Goal: Information Seeking & Learning: Learn about a topic

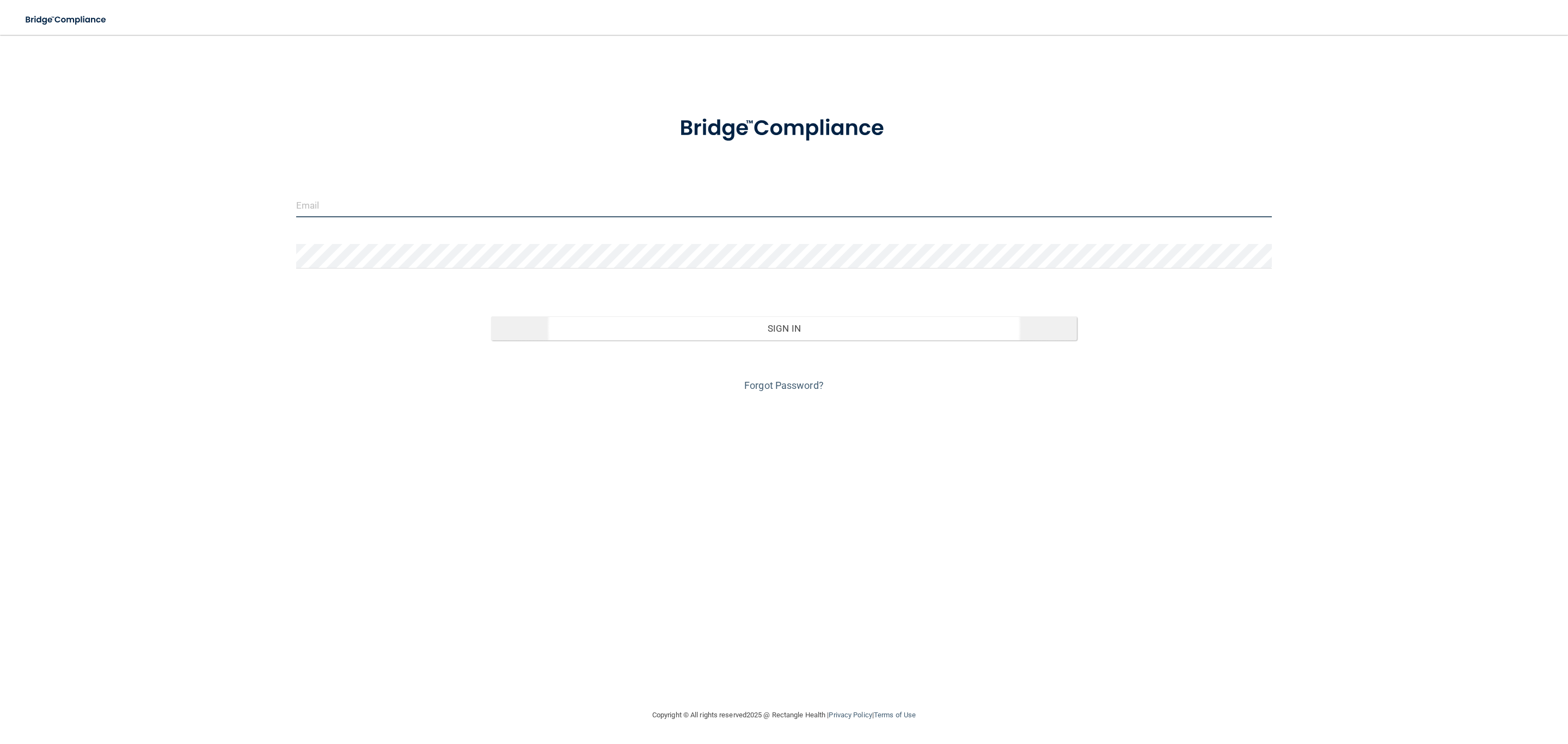
type input "[EMAIL_ADDRESS][DOMAIN_NAME]"
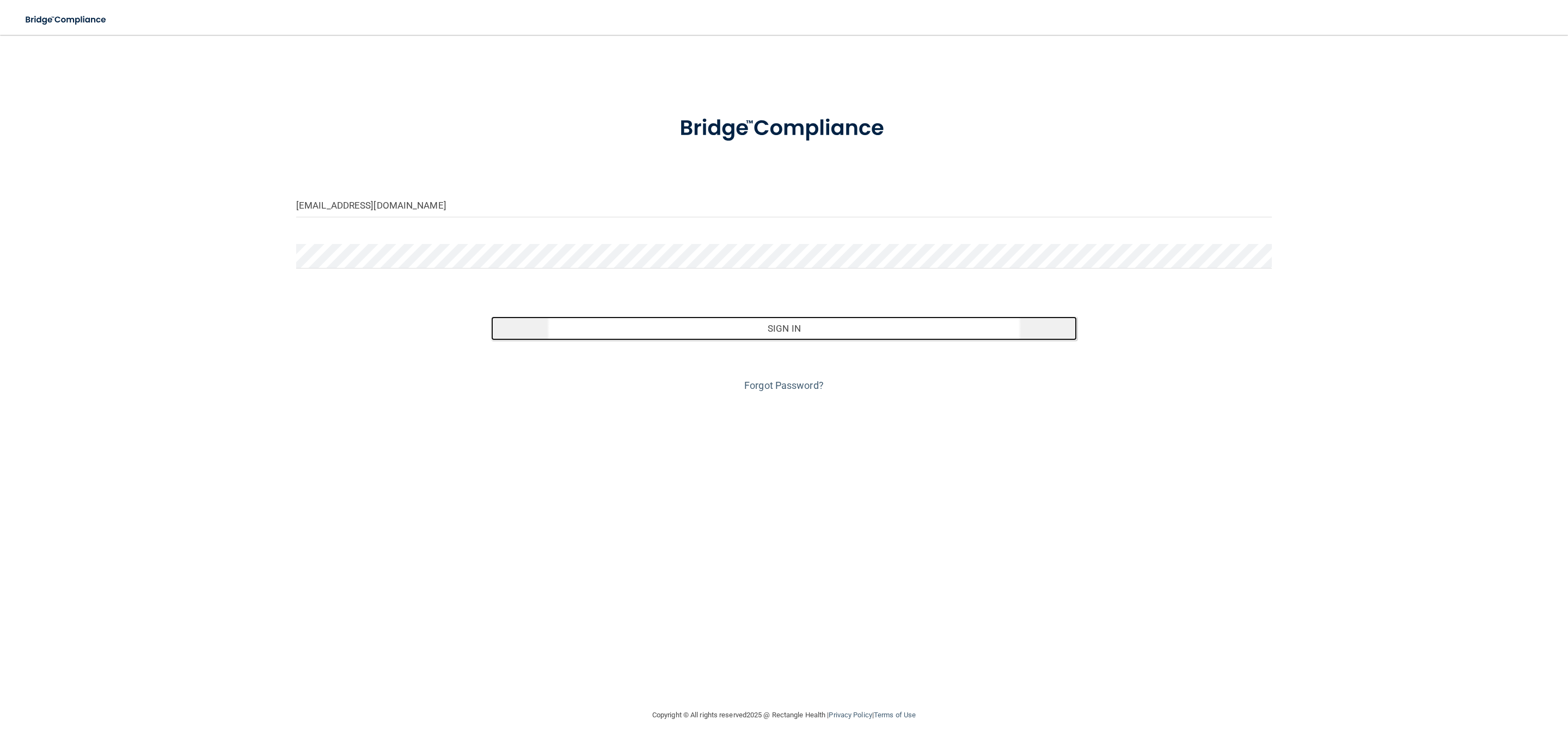
click at [650, 333] on button "Sign In" at bounding box center [784, 329] width 585 height 24
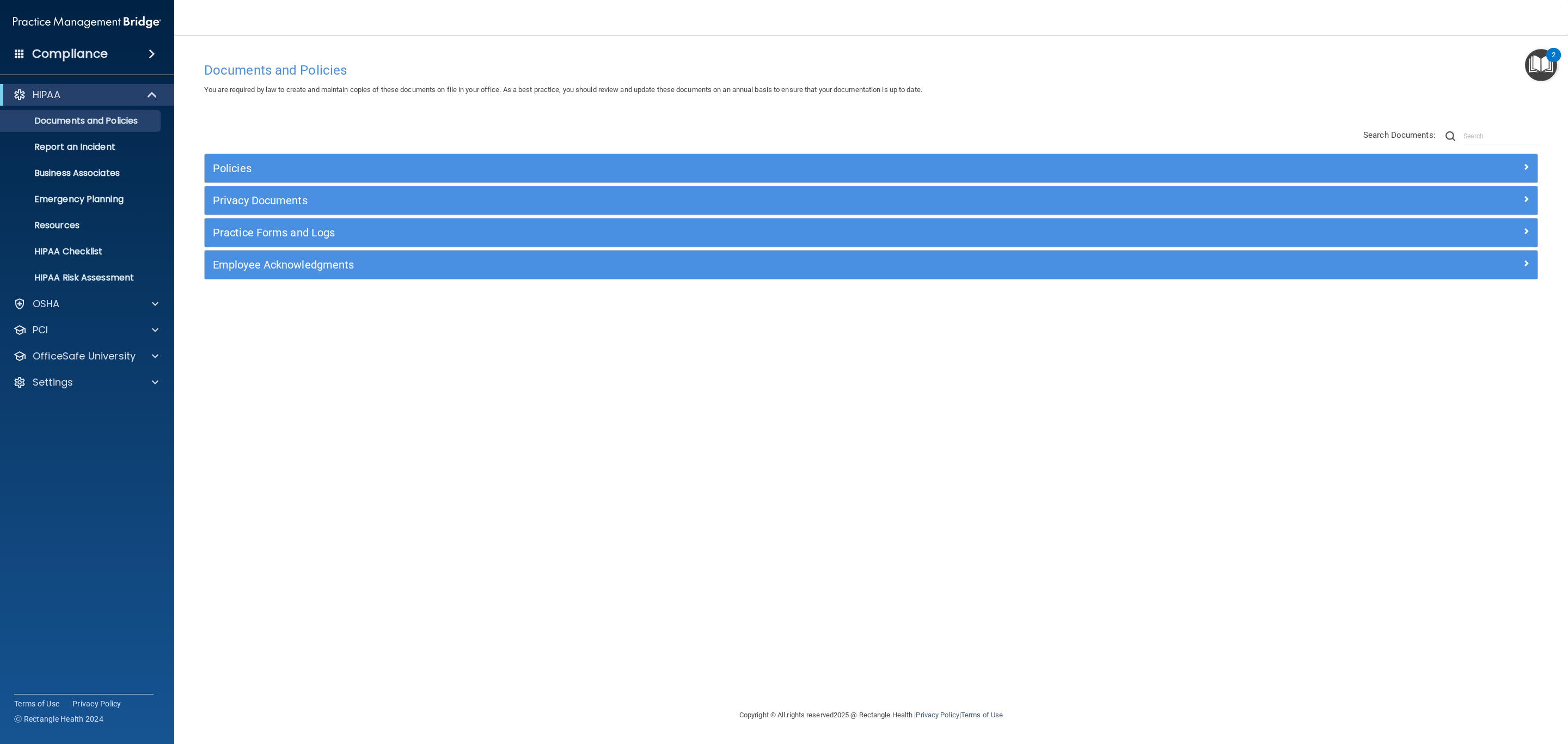
click at [90, 50] on h4 "Compliance" at bounding box center [70, 54] width 76 height 15
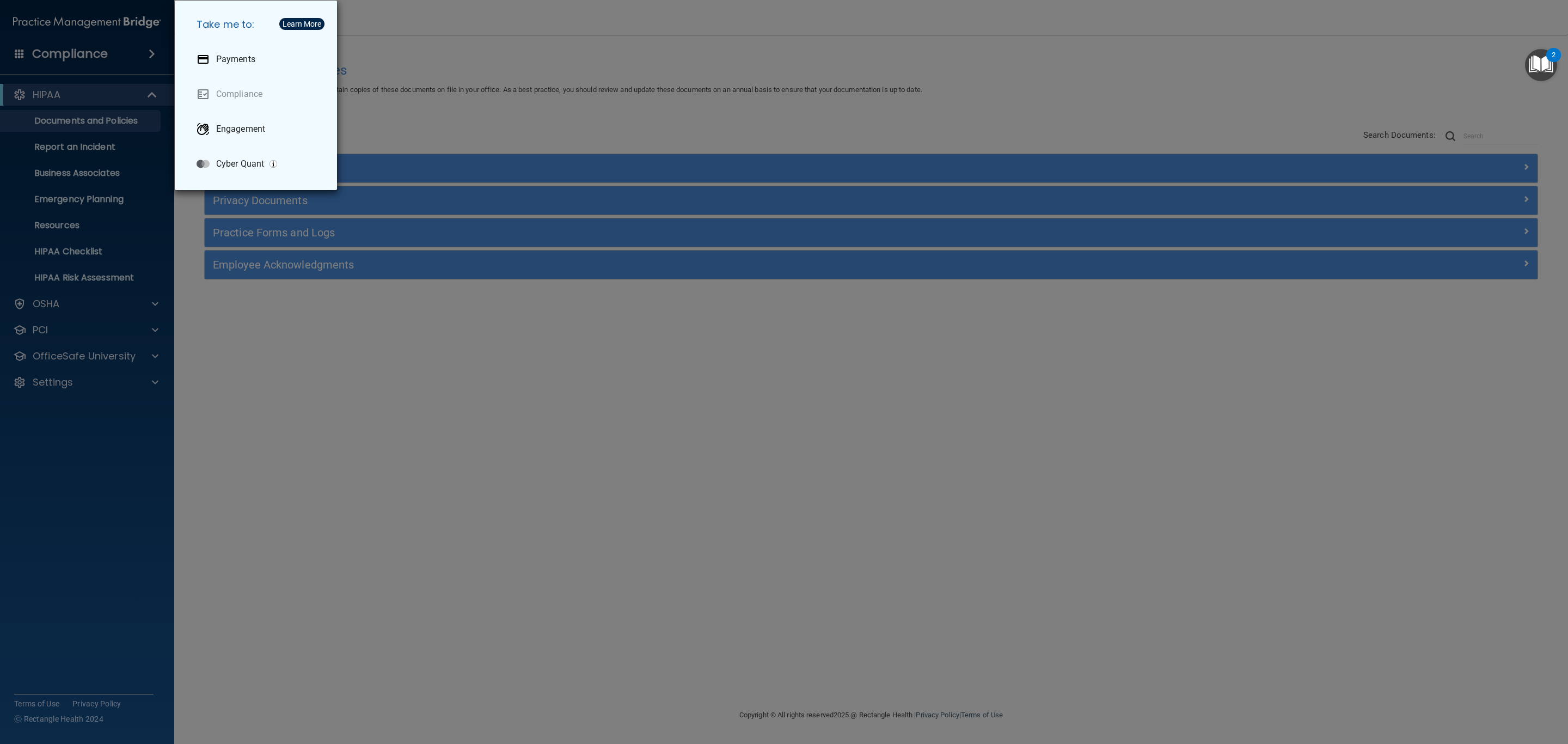
click at [463, 77] on div "Take me to: Payments Compliance Engagement Cyber Quant" at bounding box center [784, 372] width 1568 height 744
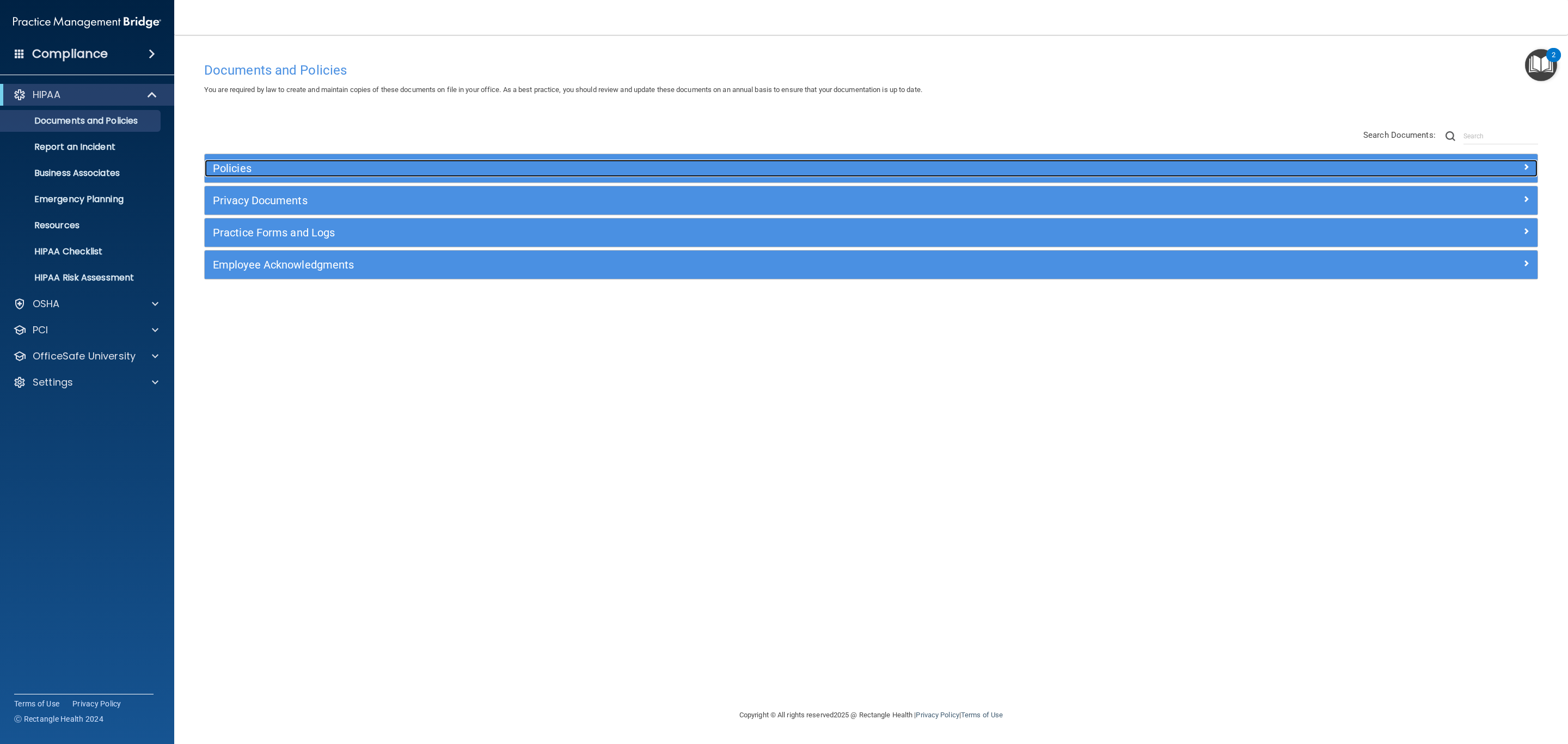
click at [639, 166] on h5 "Policies" at bounding box center [704, 168] width 983 height 12
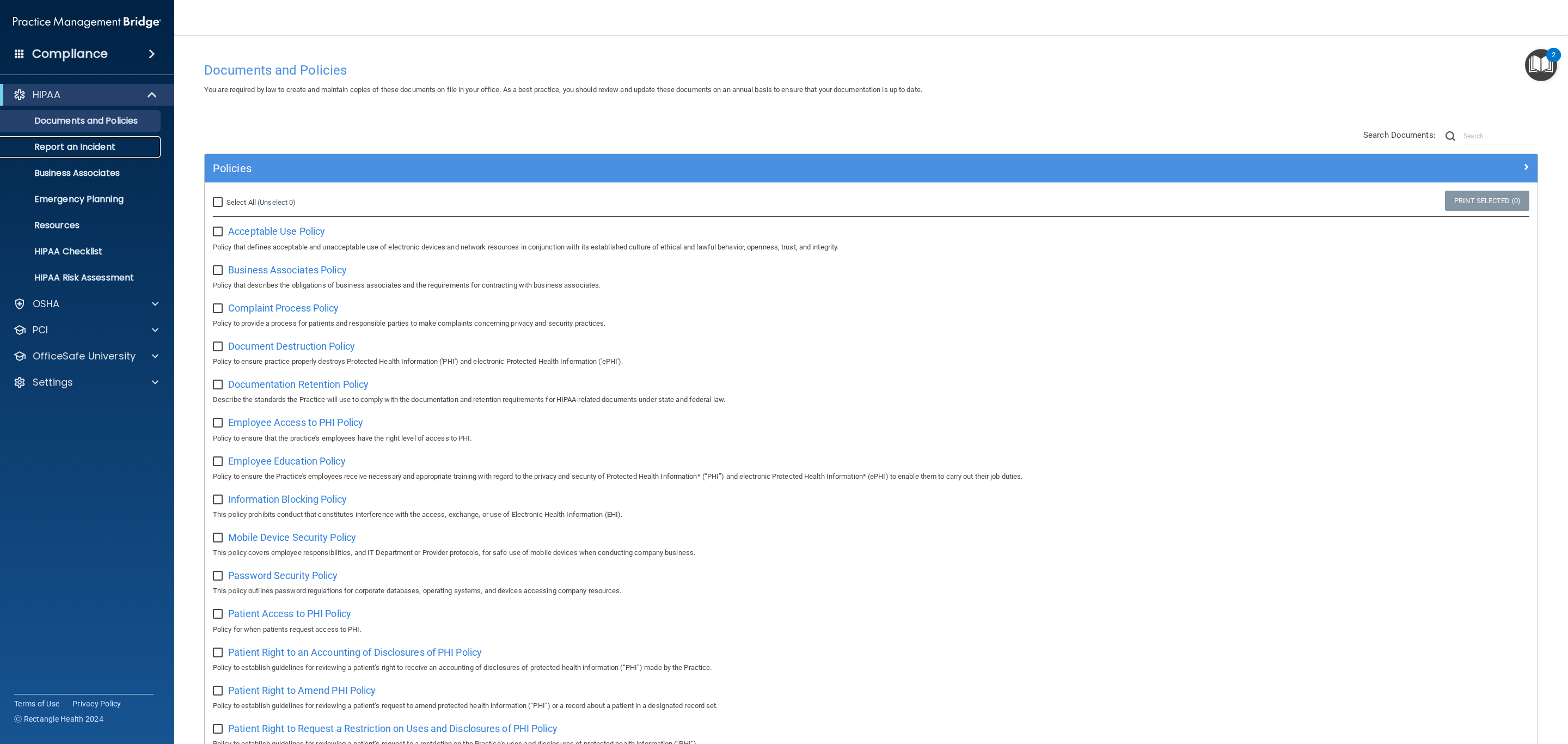
click at [127, 149] on p "Report an Incident" at bounding box center [81, 146] width 149 height 11
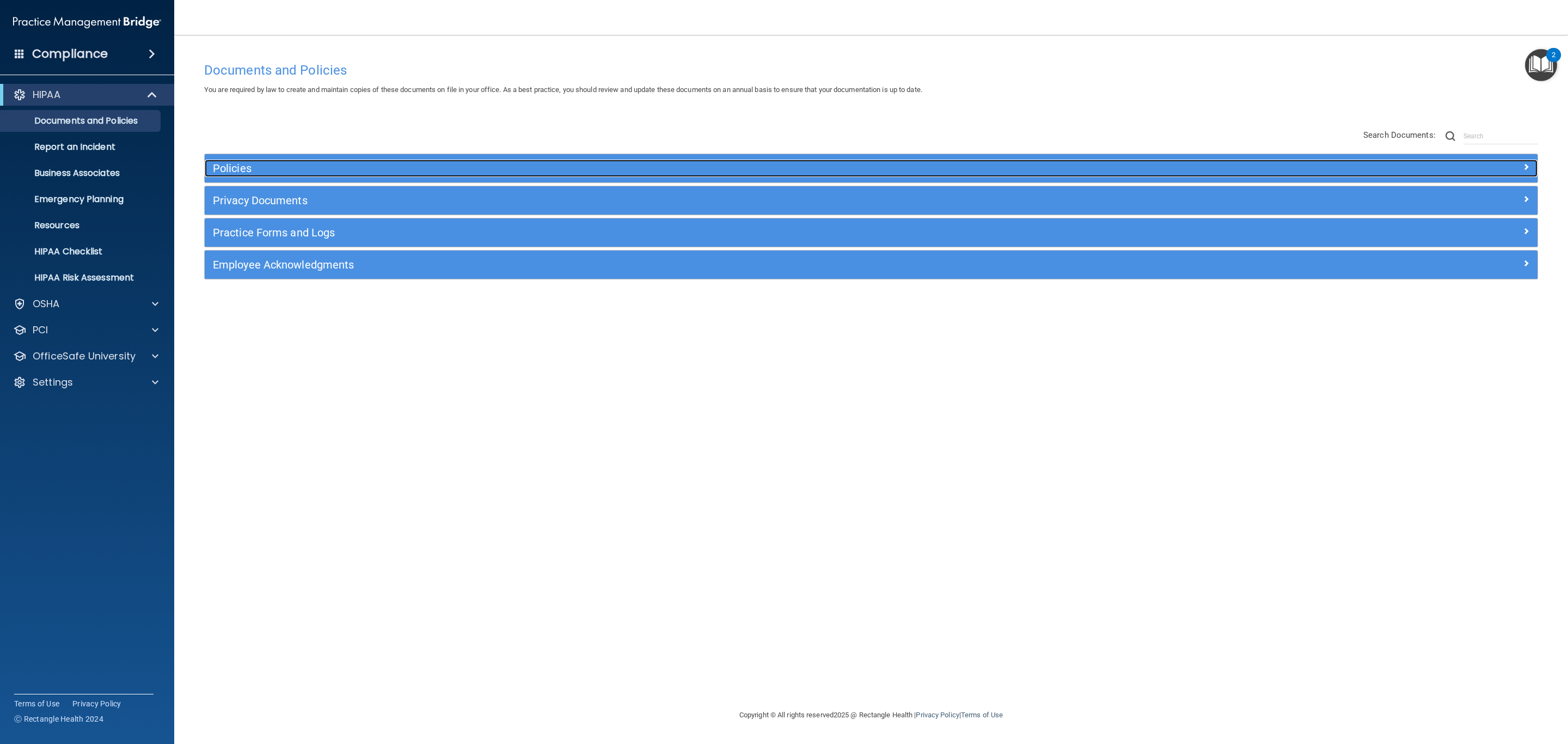
click at [614, 175] on div "Policies" at bounding box center [704, 167] width 1000 height 17
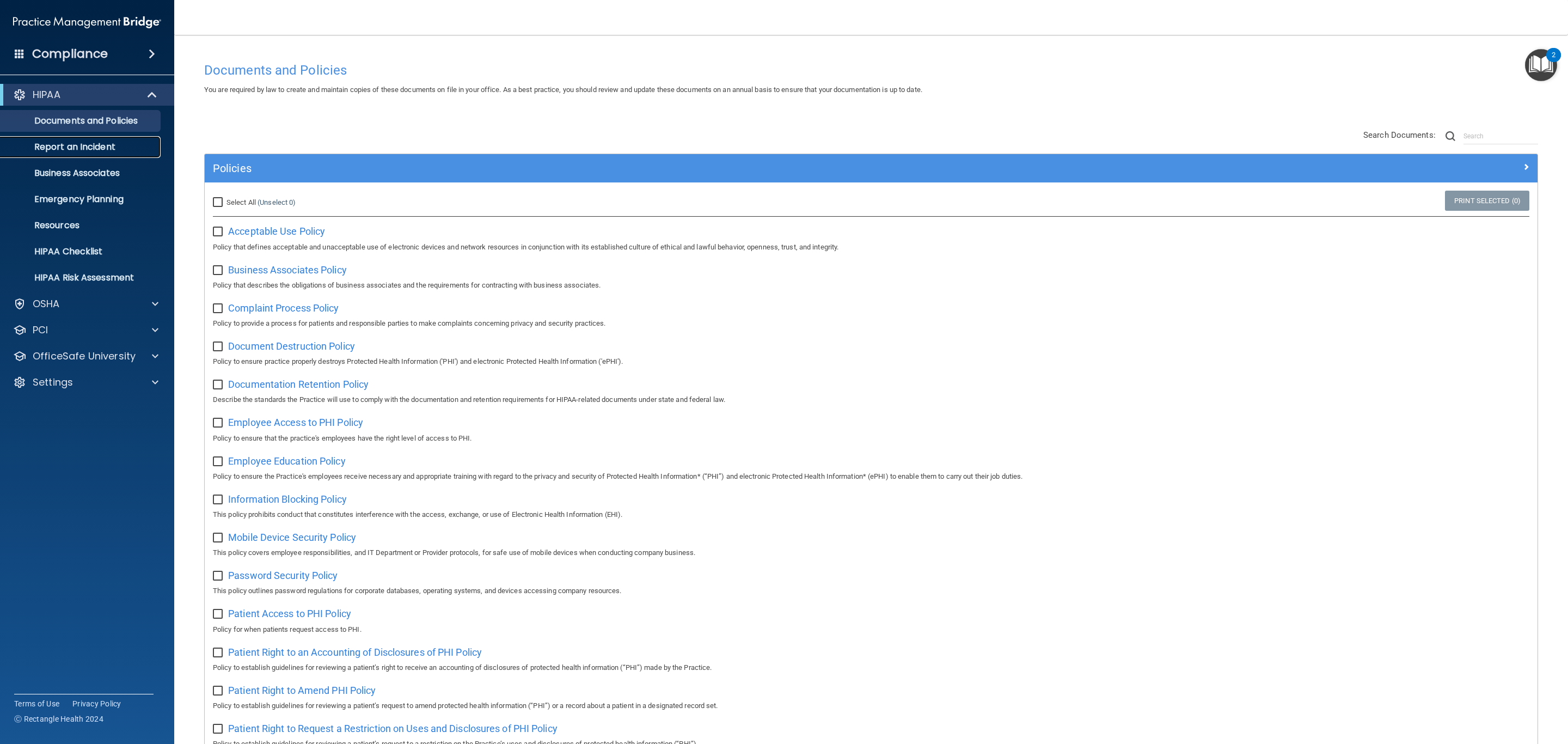
click at [116, 149] on p "Report an Incident" at bounding box center [81, 146] width 149 height 11
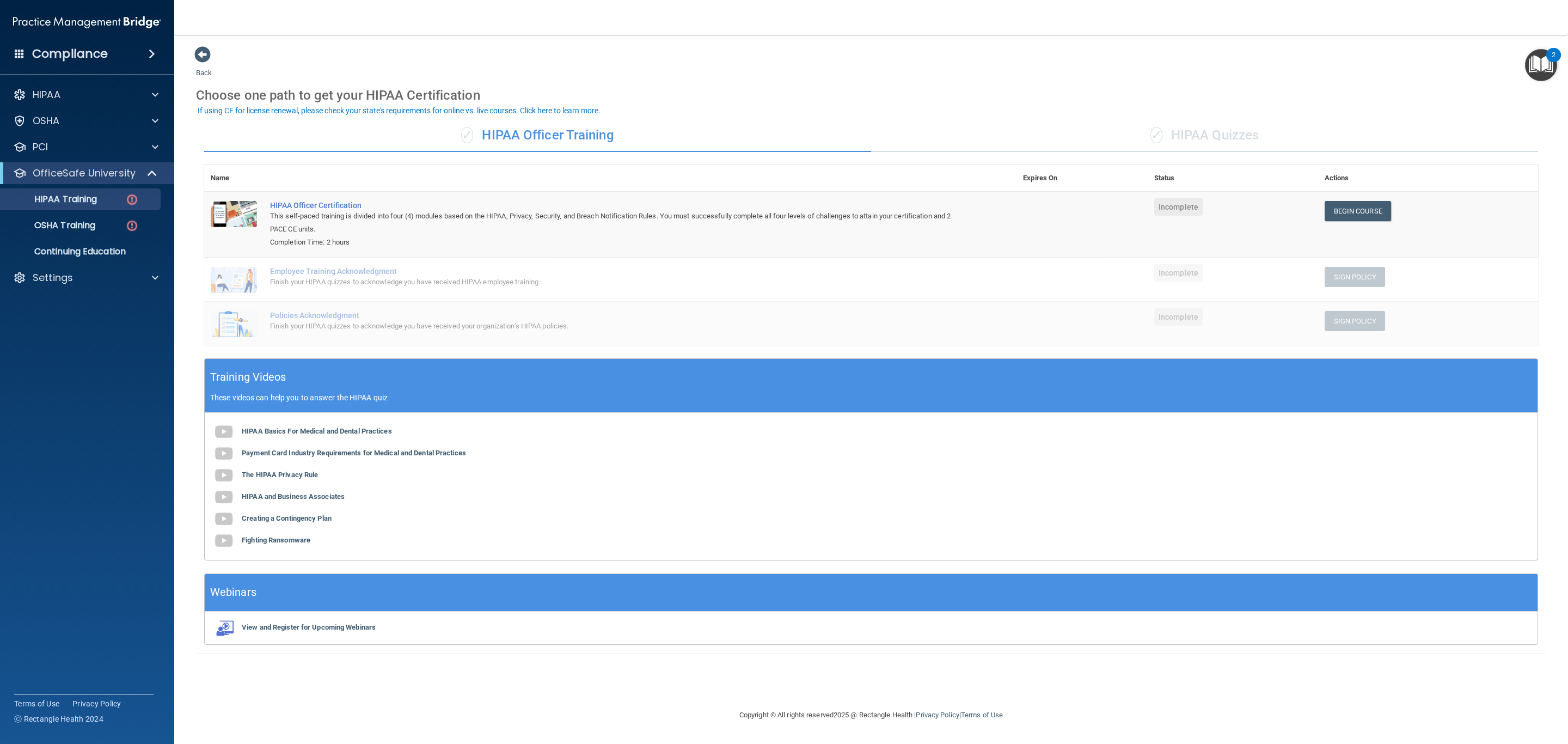
click at [1276, 141] on div "✓ HIPAA Quizzes" at bounding box center [1204, 136] width 667 height 32
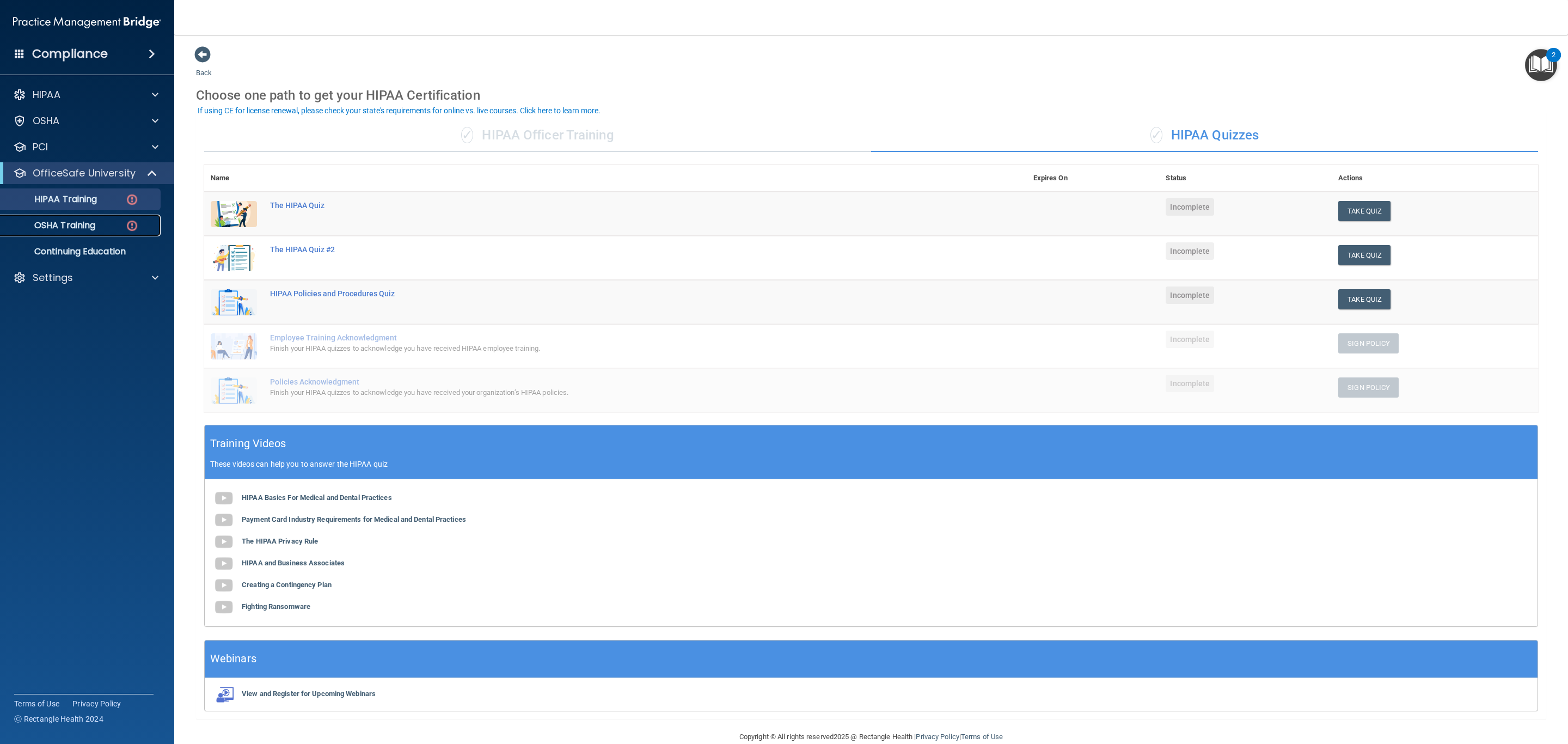
click at [100, 216] on link "OSHA Training" at bounding box center [75, 225] width 171 height 22
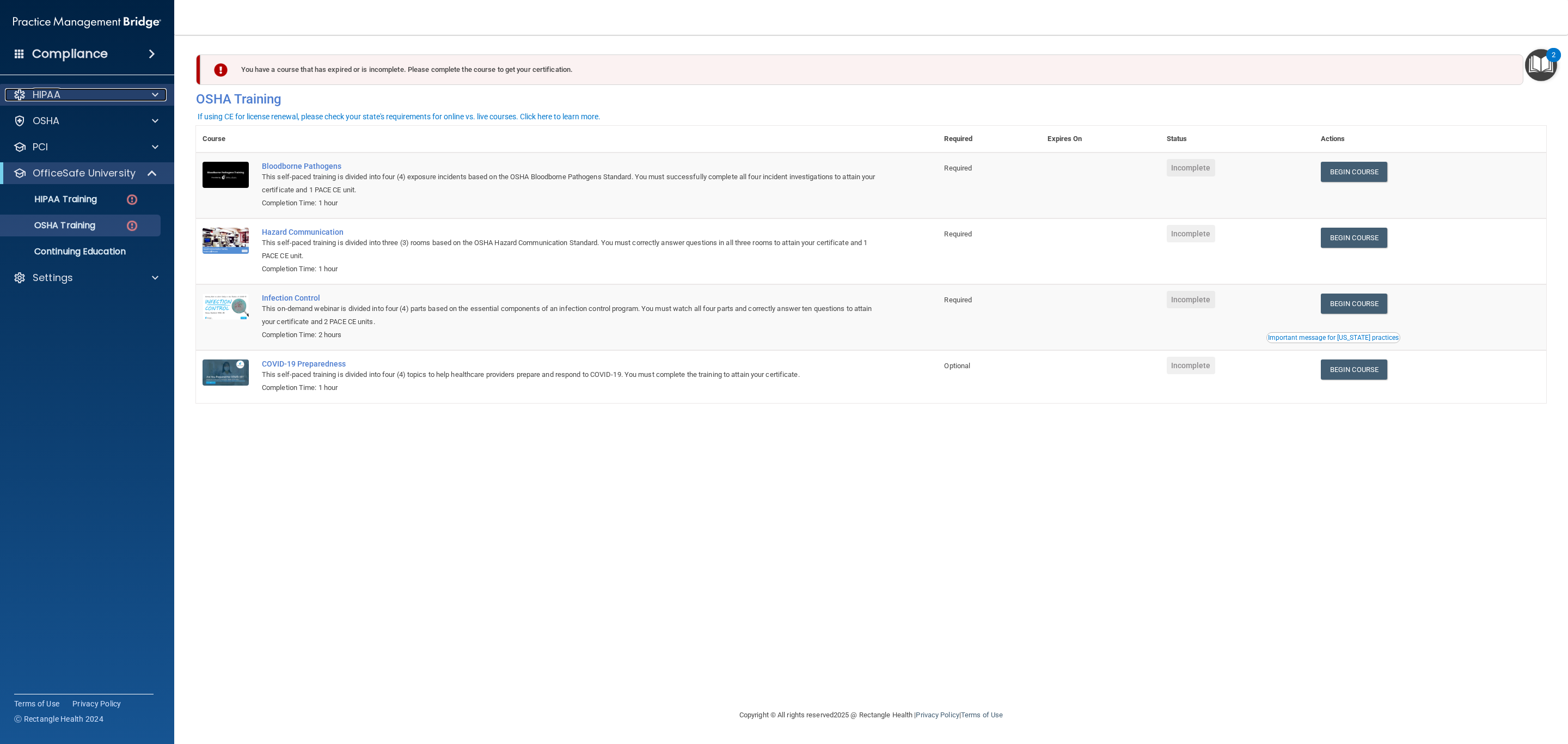
click at [98, 97] on div "HIPAA" at bounding box center [72, 95] width 135 height 13
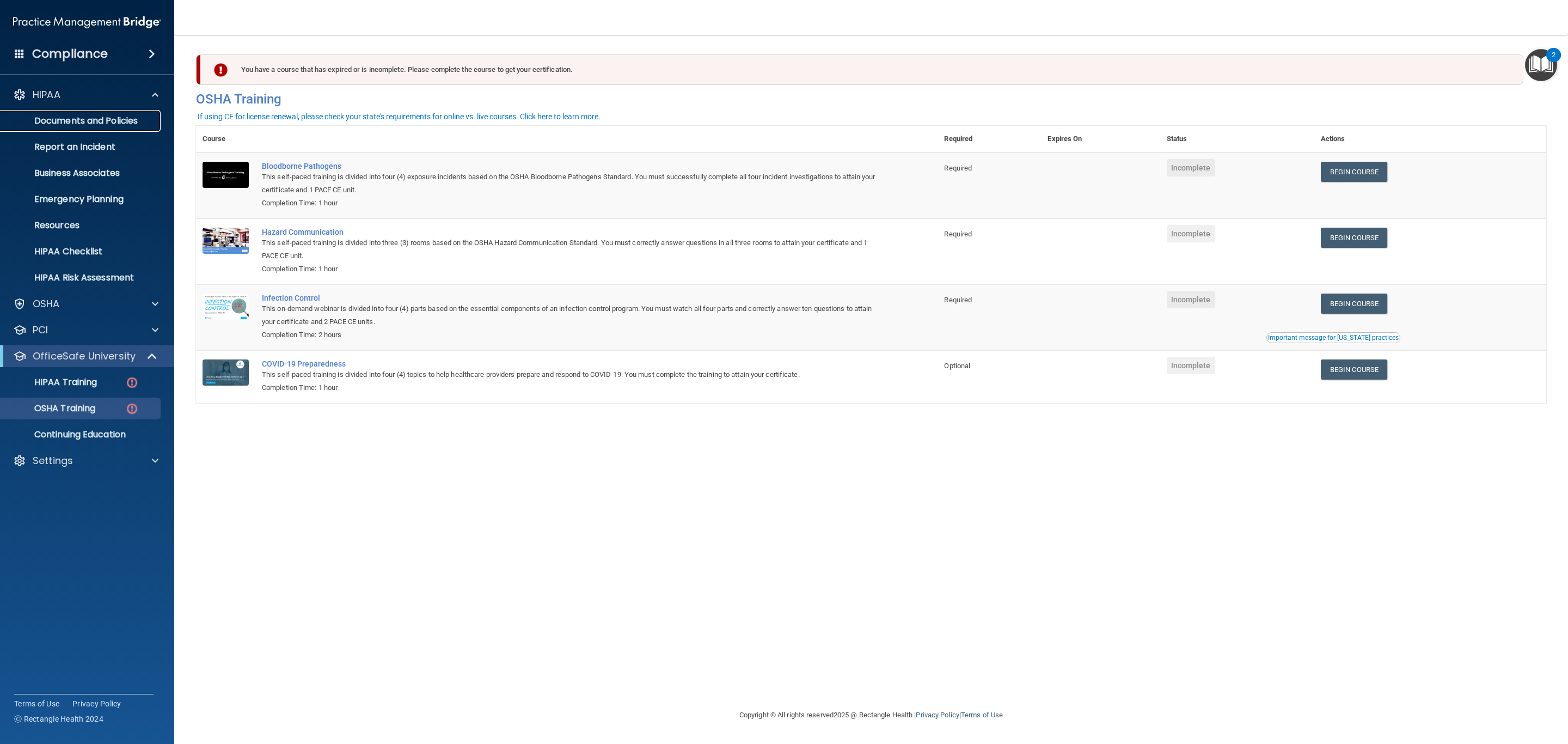
click at [98, 125] on p "Documents and Policies" at bounding box center [81, 120] width 149 height 11
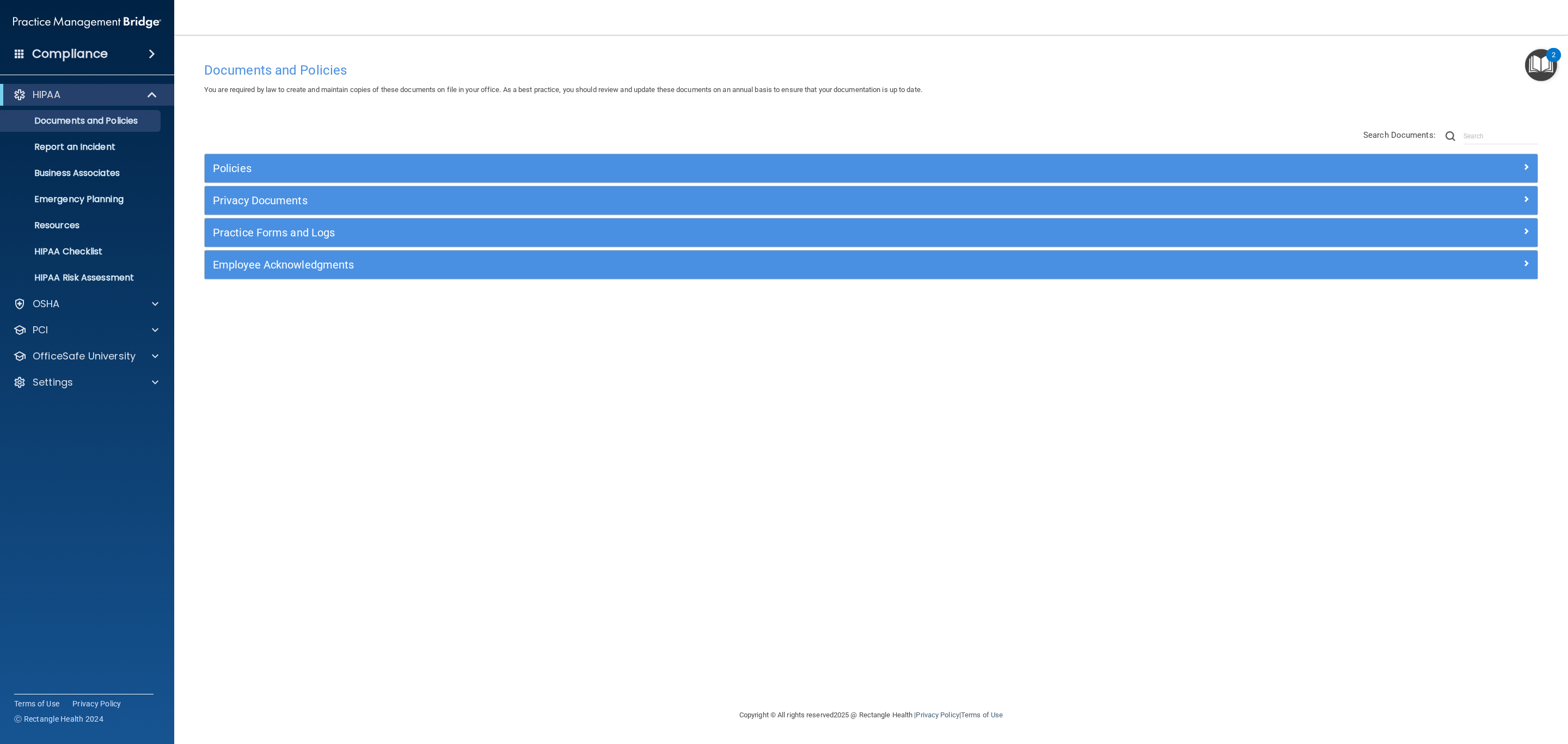
click at [347, 97] on div "You are required by law to create and maintain copies of these documents on fil…" at bounding box center [870, 90] width 1350 height 13
click at [126, 276] on p "HIPAA Risk Assessment" at bounding box center [81, 277] width 149 height 11
